Goal: Check status

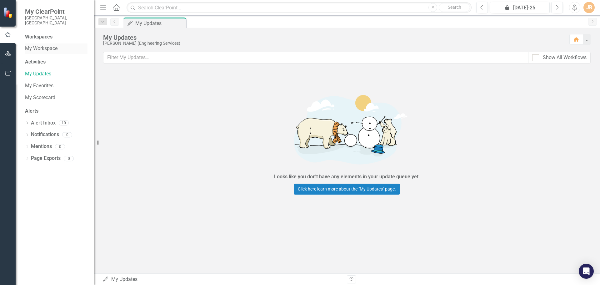
click at [43, 45] on link "My Workspace" at bounding box center [56, 48] width 63 height 7
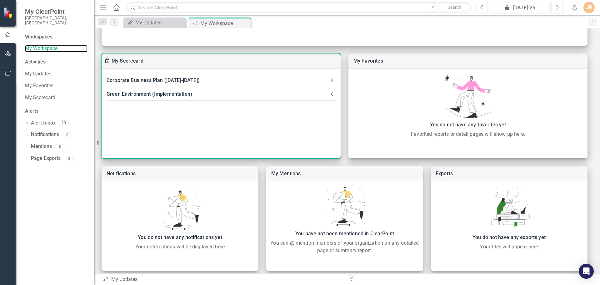
scroll to position [148, 0]
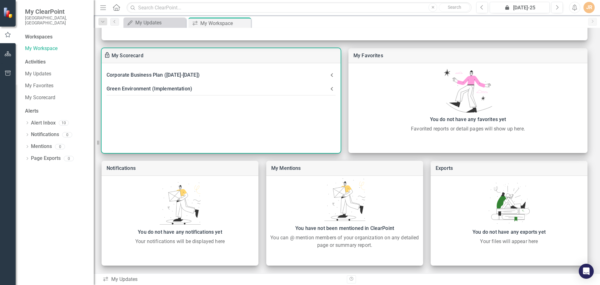
click at [192, 90] on div "Green Environment (Implementation)" at bounding box center [218, 88] width 222 height 9
click at [185, 70] on \(2022-2025\)-header "Corporate Business Plan ([DATE]-[DATE])" at bounding box center [221, 75] width 239 height 14
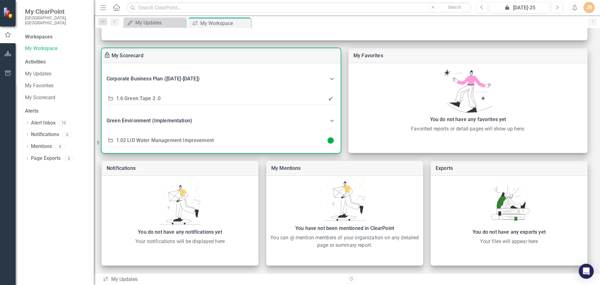
scroll to position [4, 0]
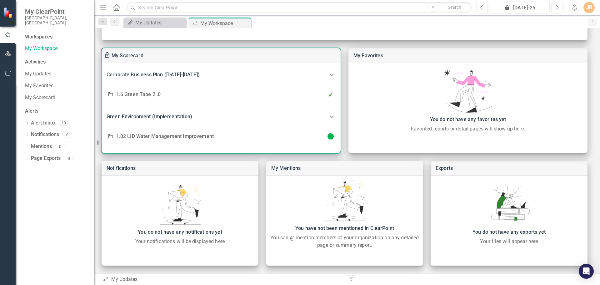
click at [137, 136] on link "1.02 LID Water Management Improvement" at bounding box center [165, 136] width 98 height 6
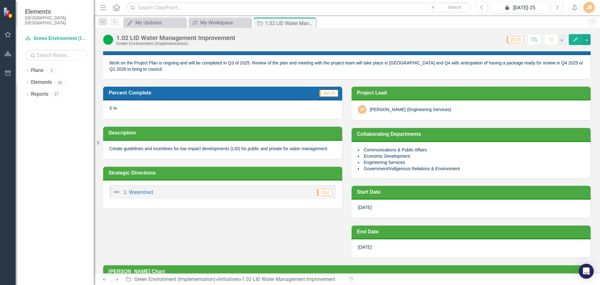
scroll to position [65, 0]
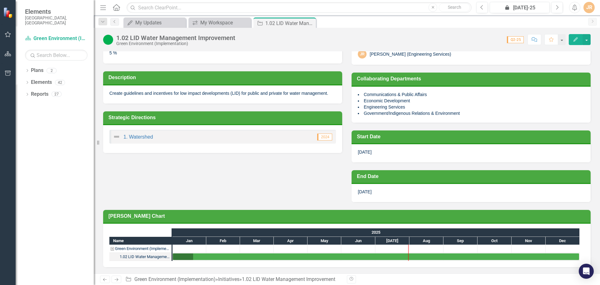
drag, startPoint x: 111, startPoint y: 92, endPoint x: 143, endPoint y: 96, distance: 32.5
click at [143, 96] on p "Create guidelines and incentives for low impact developments (LID) for public a…" at bounding box center [222, 93] width 227 height 6
click at [143, 93] on p "Create guidelines and incentives for low impact developments (LID) for public a…" at bounding box center [222, 93] width 227 height 6
